Goal: Task Accomplishment & Management: Manage account settings

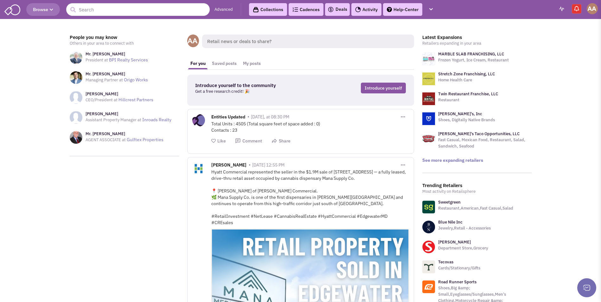
click at [590, 7] on img at bounding box center [592, 8] width 11 height 11
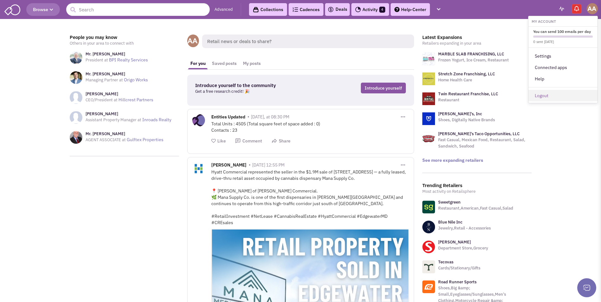
click at [553, 95] on link "Logout" at bounding box center [562, 95] width 69 height 11
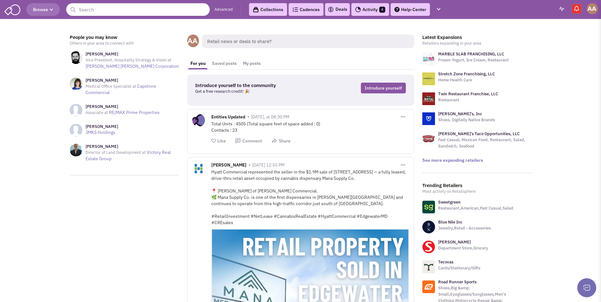
click at [595, 13] on img at bounding box center [592, 8] width 11 height 11
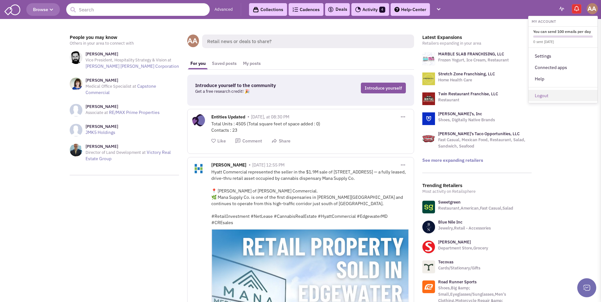
click at [559, 97] on link "Logout" at bounding box center [562, 95] width 69 height 11
